Goal: Transaction & Acquisition: Purchase product/service

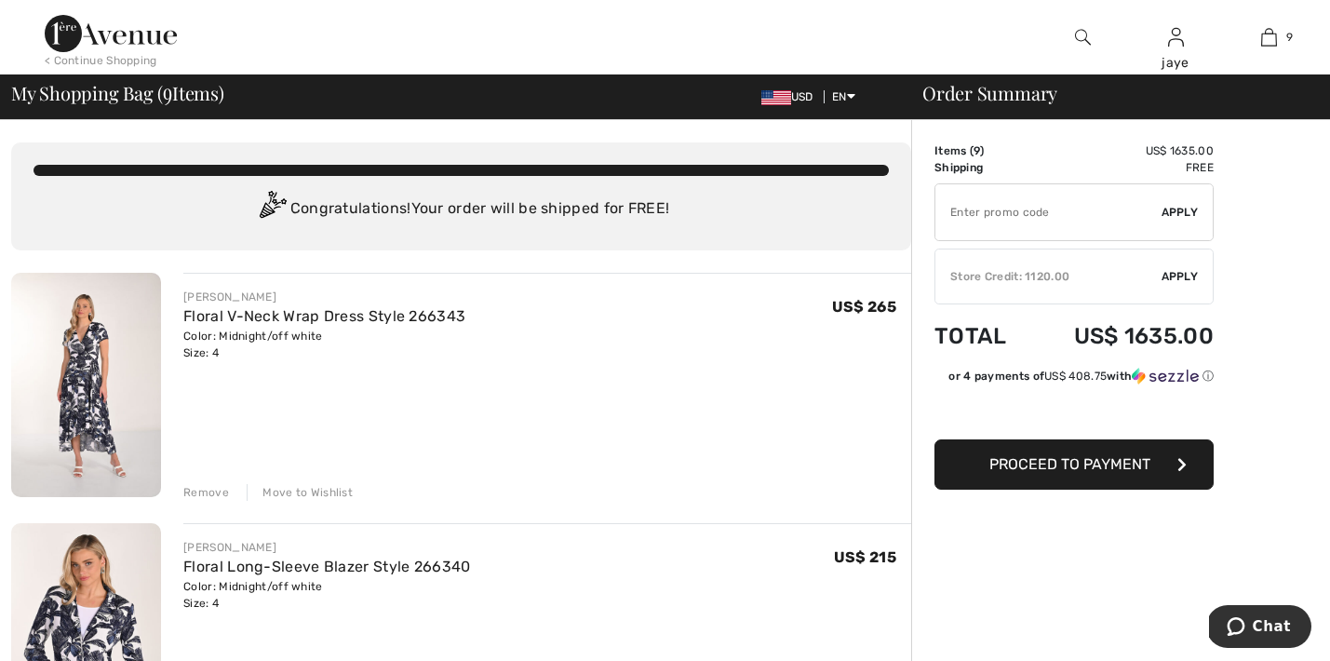
click at [109, 58] on div "< Continue Shopping" at bounding box center [101, 60] width 113 height 17
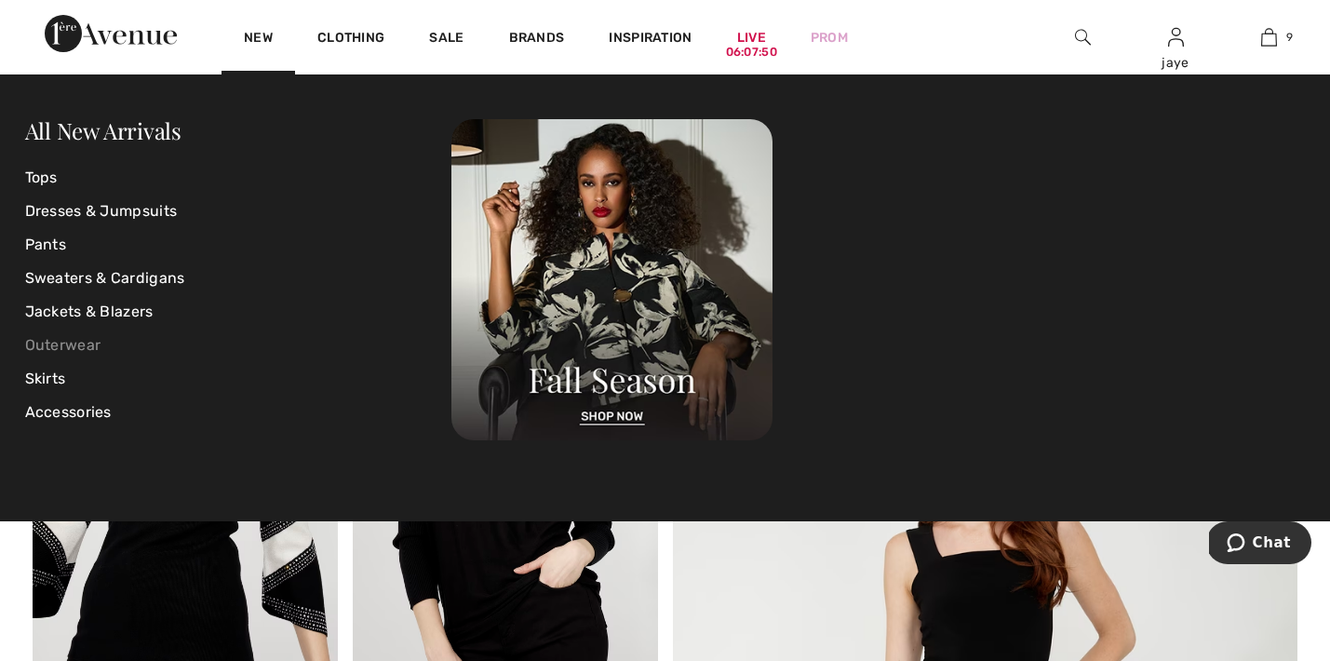
click at [88, 346] on link "Outerwear" at bounding box center [238, 346] width 427 height 34
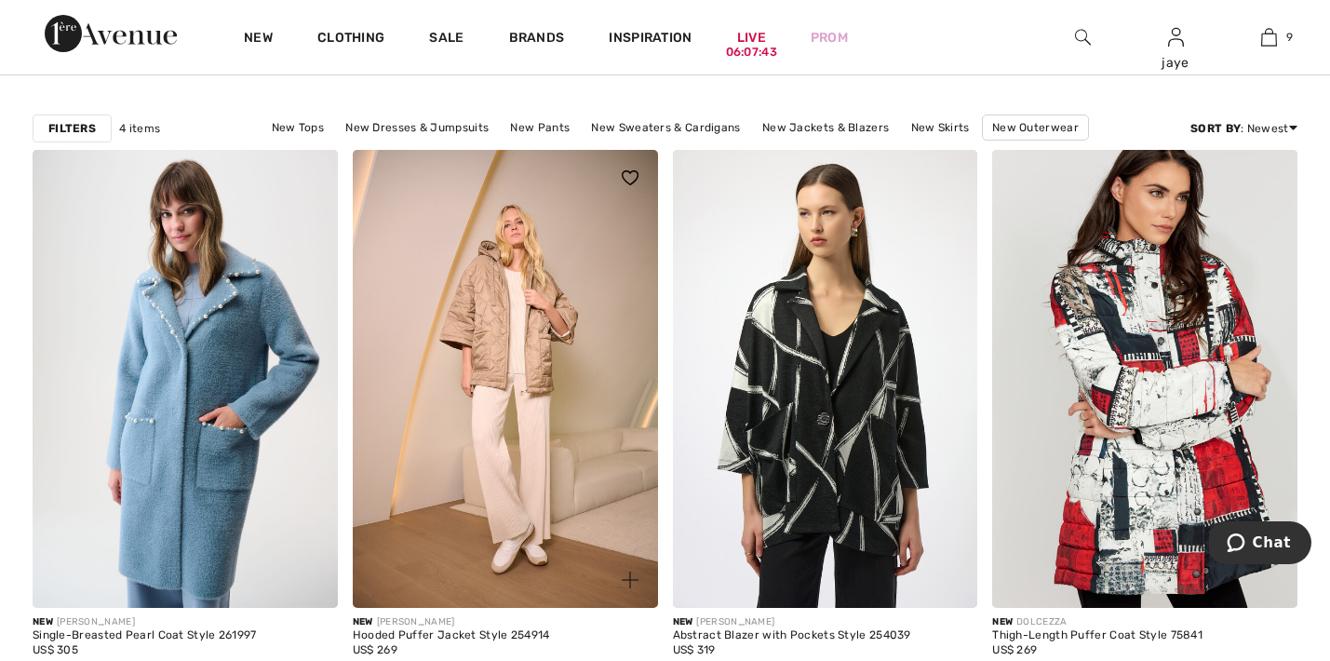
scroll to position [124, 0]
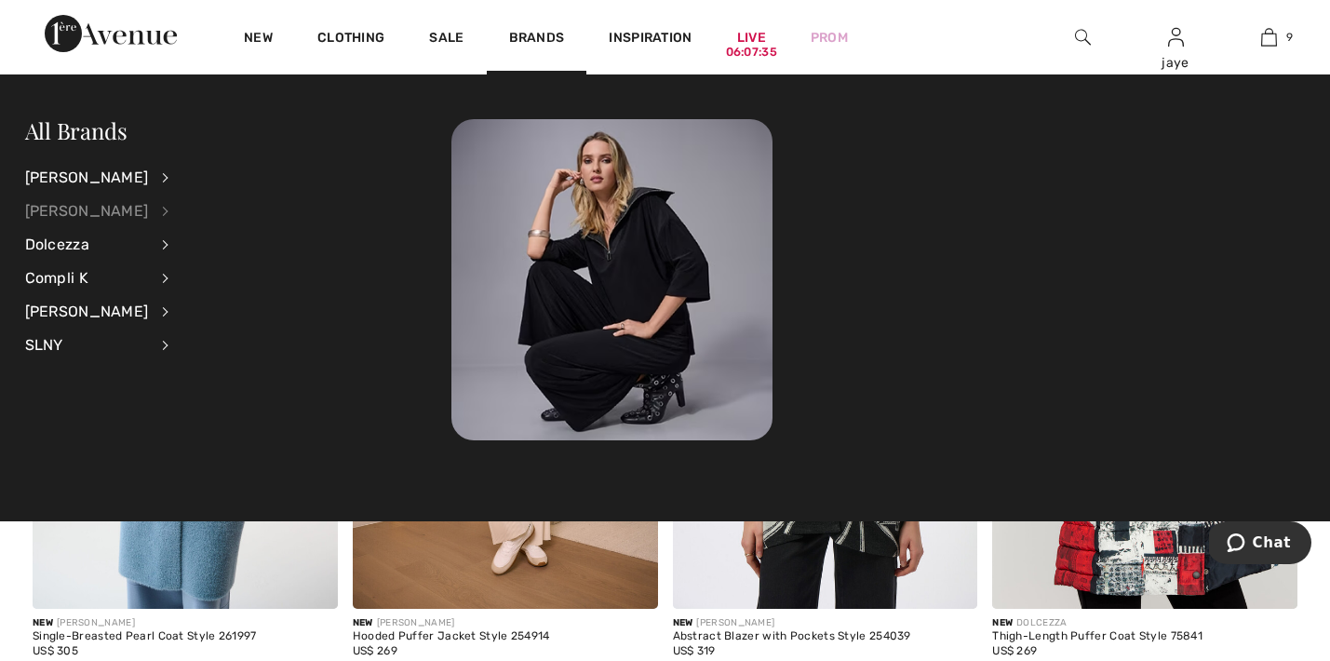
click at [62, 215] on div "[PERSON_NAME]" at bounding box center [87, 212] width 124 height 34
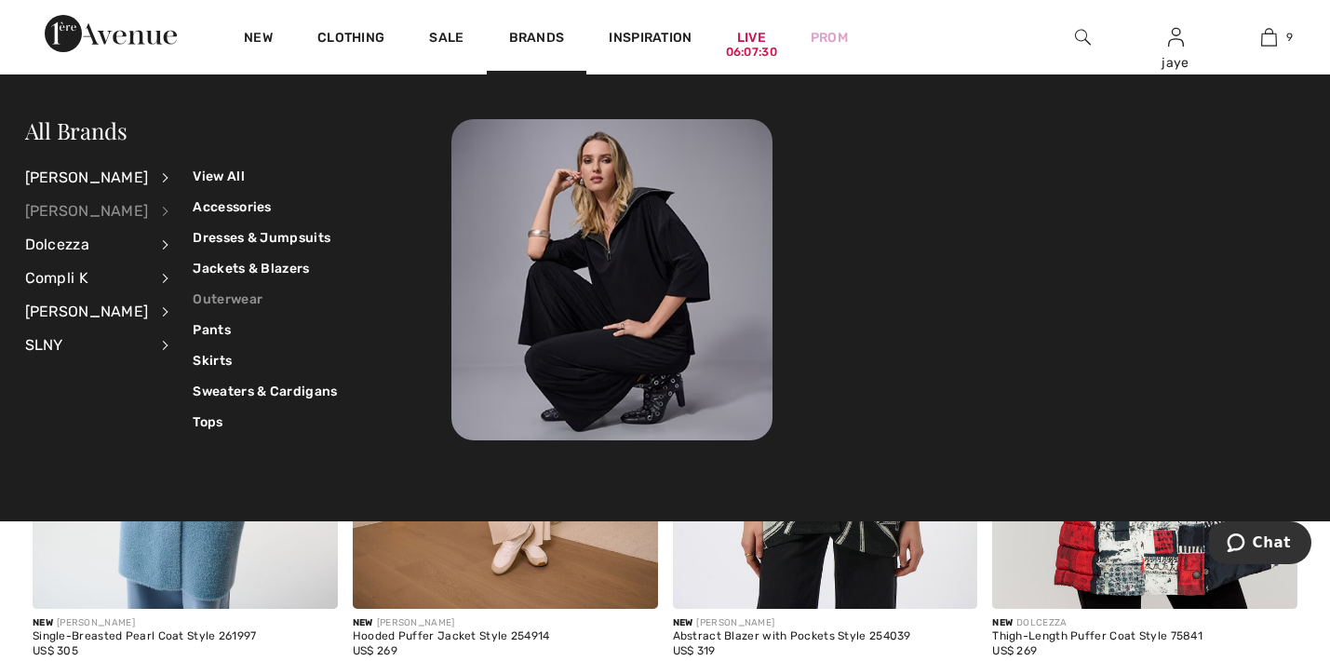
click at [207, 297] on link "Outerwear" at bounding box center [265, 299] width 144 height 31
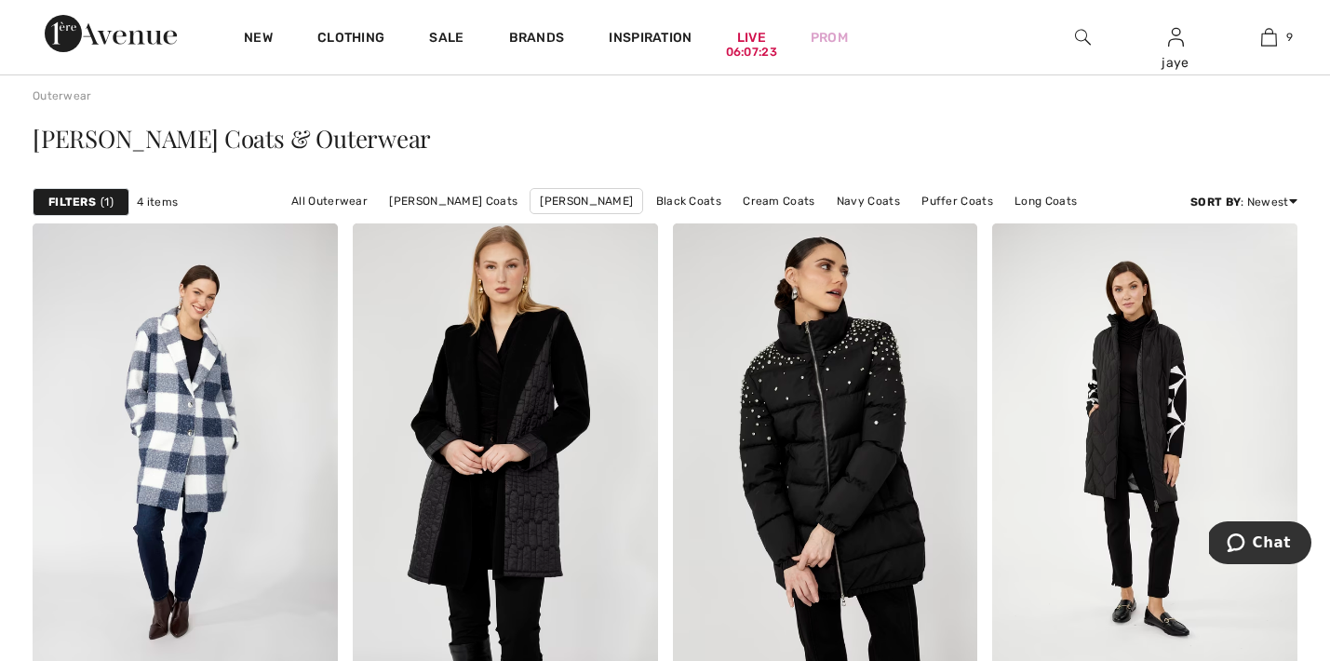
scroll to position [50, 0]
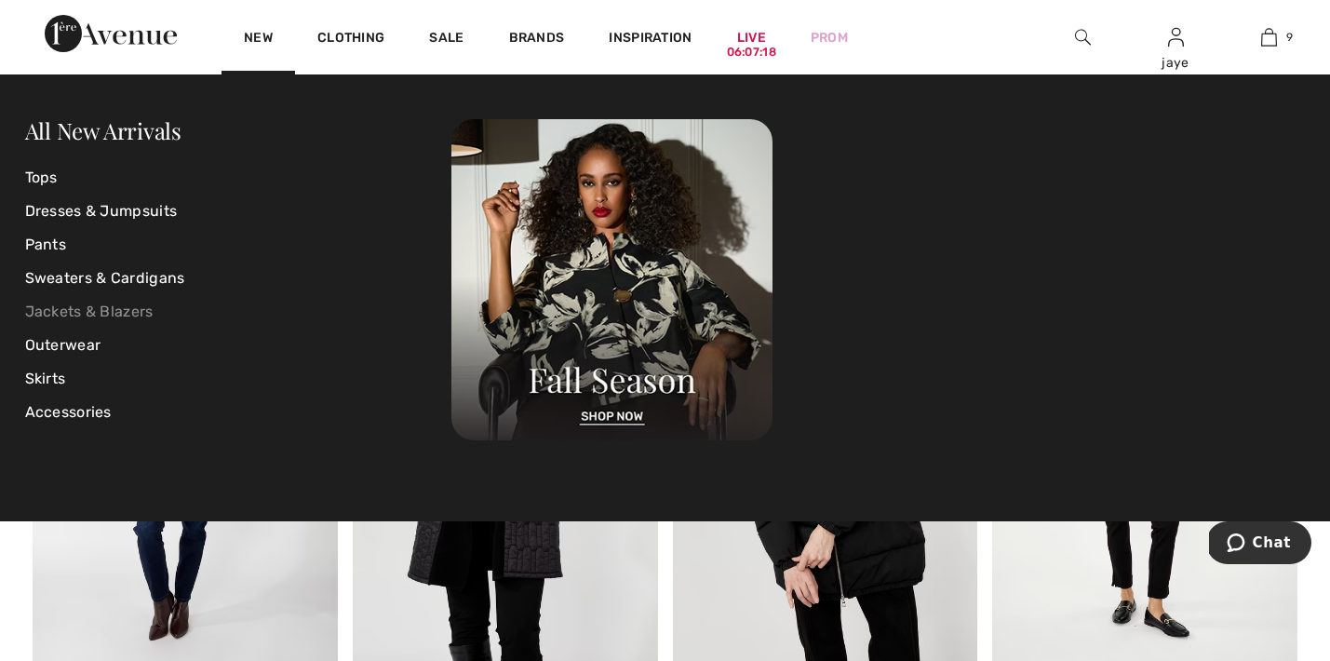
click at [138, 306] on link "Jackets & Blazers" at bounding box center [238, 312] width 427 height 34
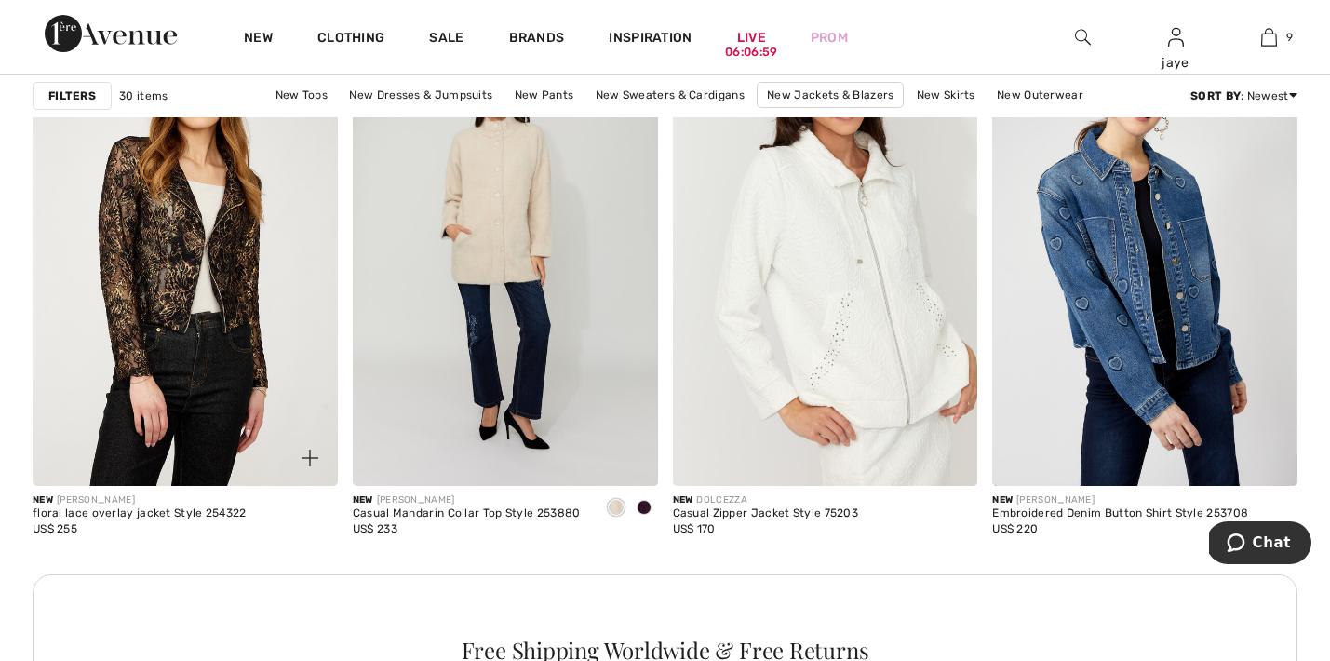
scroll to position [3618, 0]
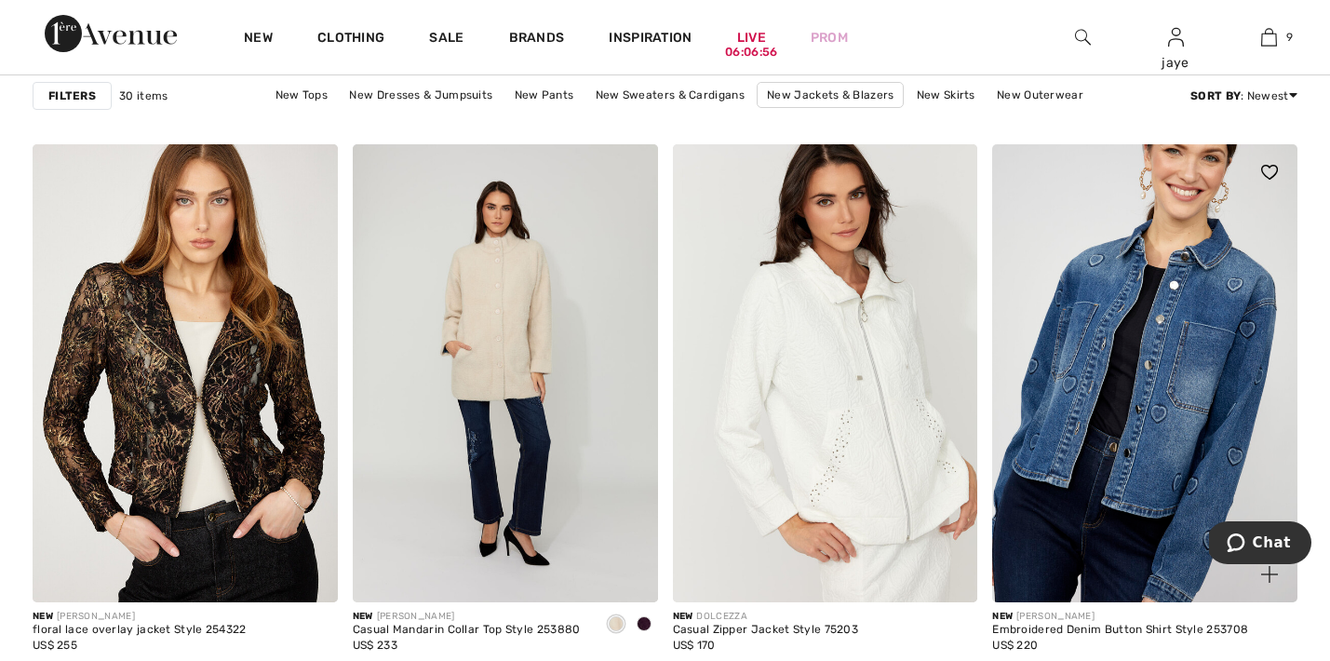
click at [1139, 357] on img at bounding box center [1145, 373] width 305 height 458
